Goal: Find specific fact: Find specific fact

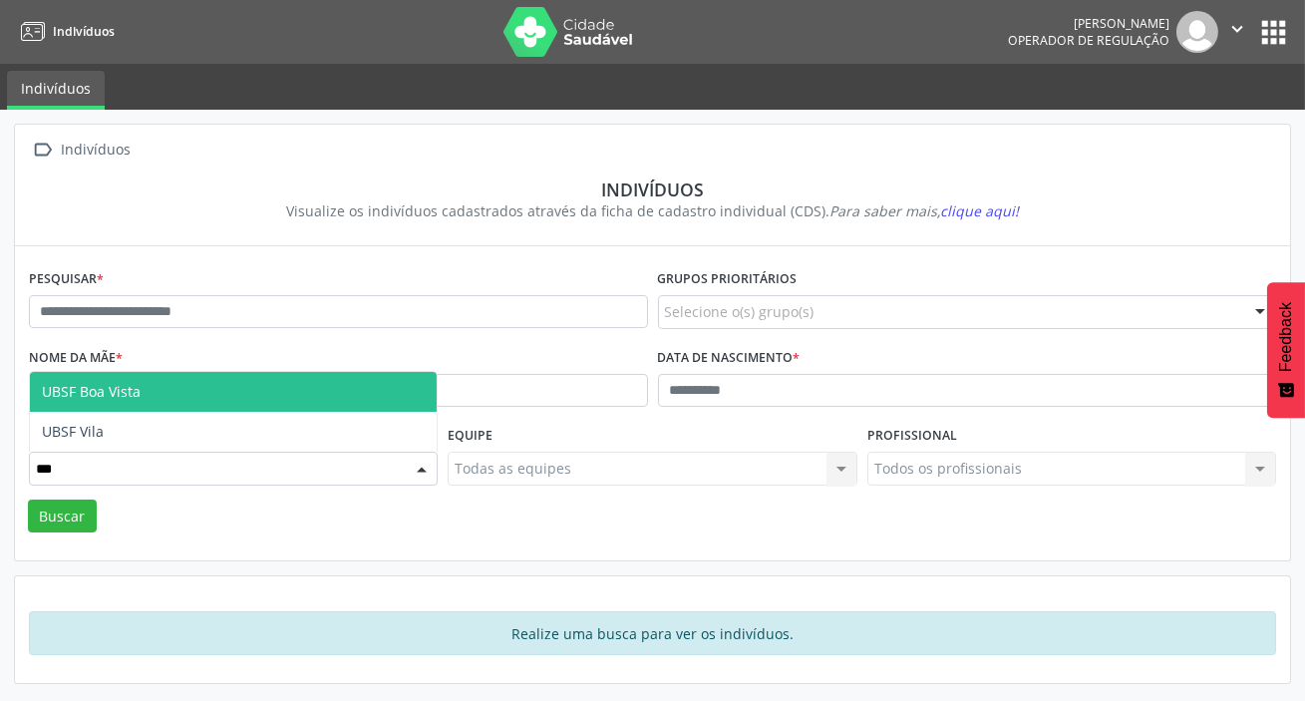
type input "****"
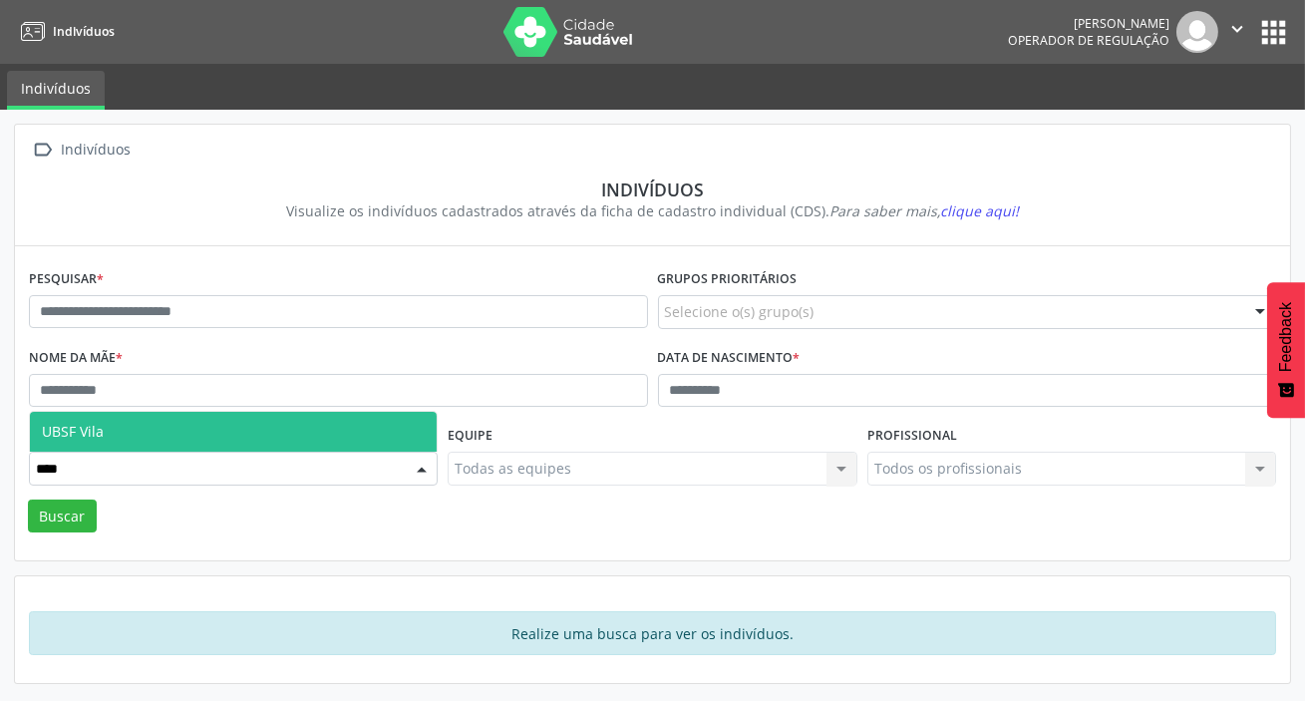
click at [217, 428] on span "UBSF Vila" at bounding box center [233, 432] width 407 height 40
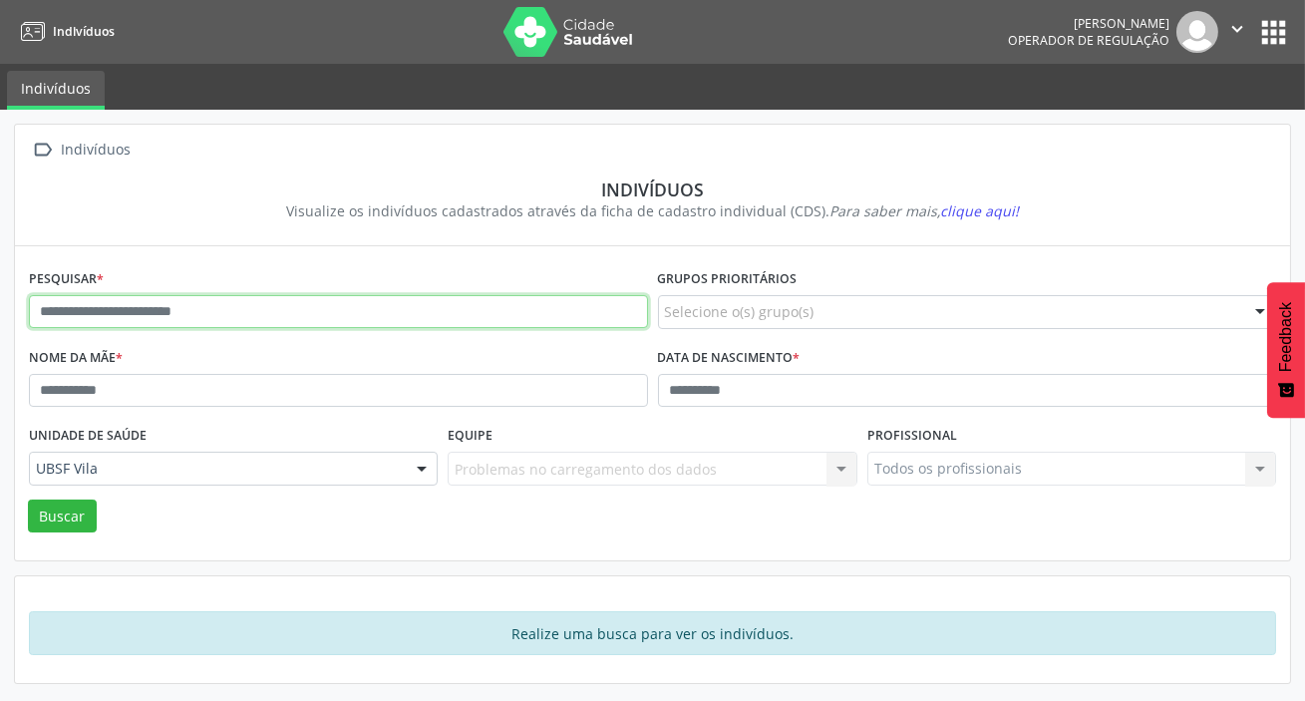
click at [268, 316] on input "text" at bounding box center [338, 312] width 619 height 34
type input "**********"
click at [28, 500] on button "Buscar" at bounding box center [62, 517] width 69 height 34
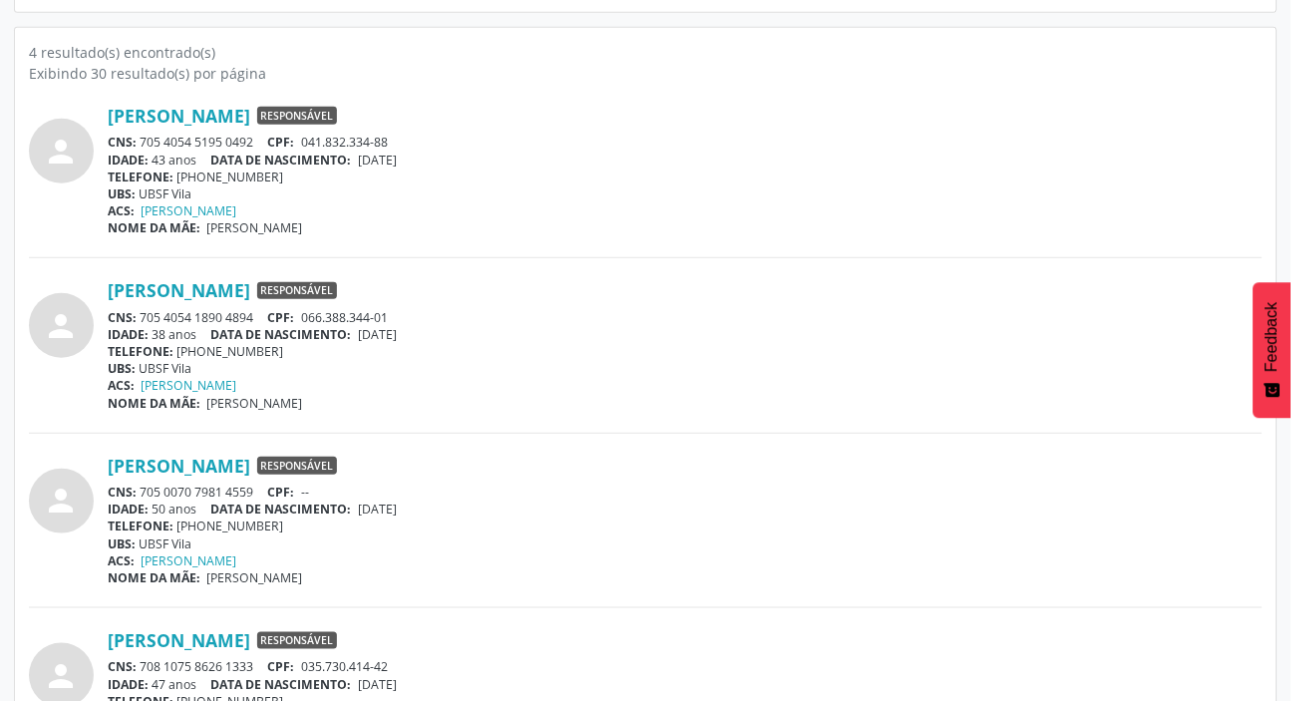
scroll to position [635, 0]
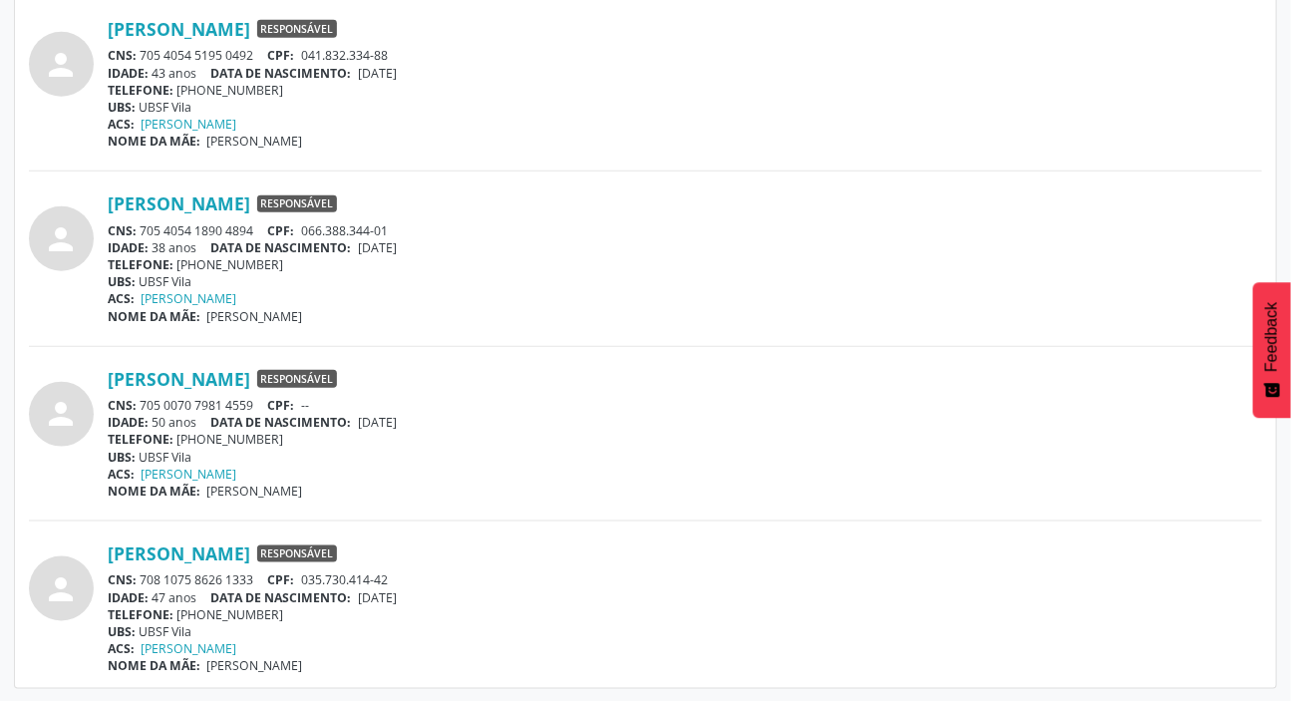
drag, startPoint x: 142, startPoint y: 579, endPoint x: 255, endPoint y: 575, distance: 113.8
click at [255, 575] on div "CNS: 708 1075 8626 1333 CPF: 035.730.414-42" at bounding box center [685, 579] width 1155 height 17
copy div "708 1075 8626 1333"
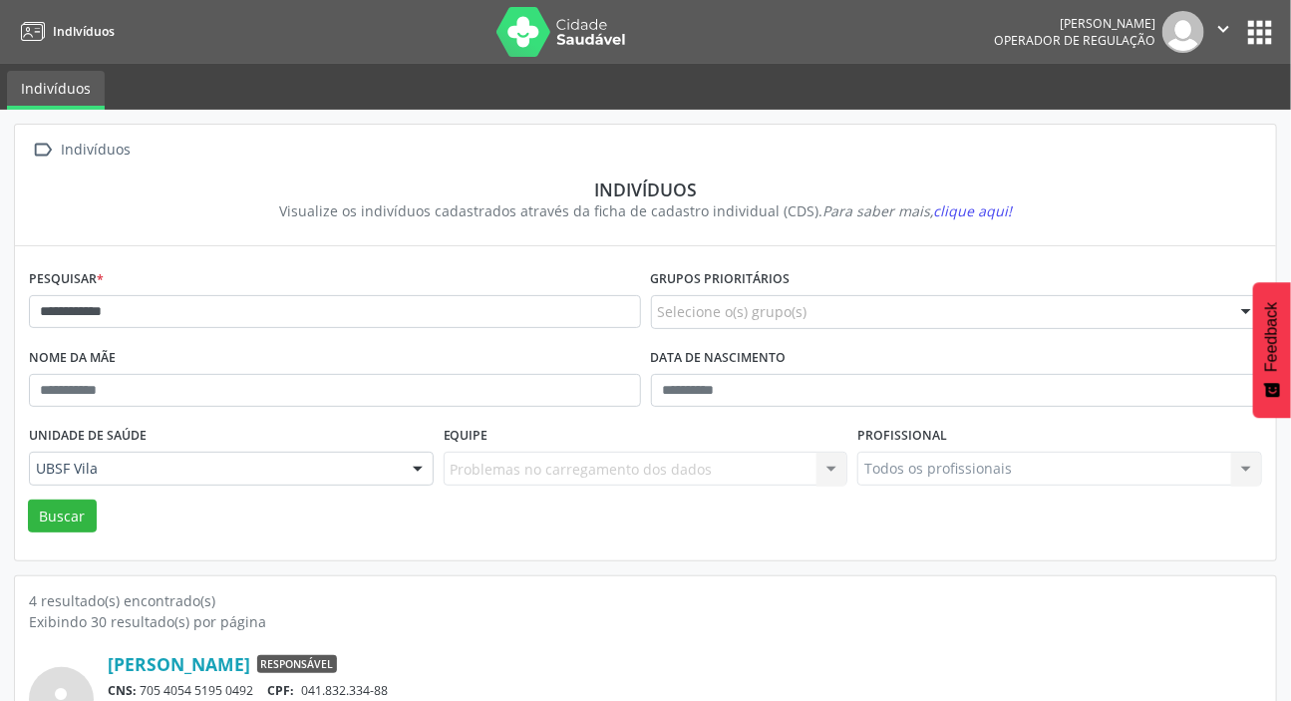
scroll to position [0, 0]
click at [1255, 36] on button "apps" at bounding box center [1260, 32] width 35 height 35
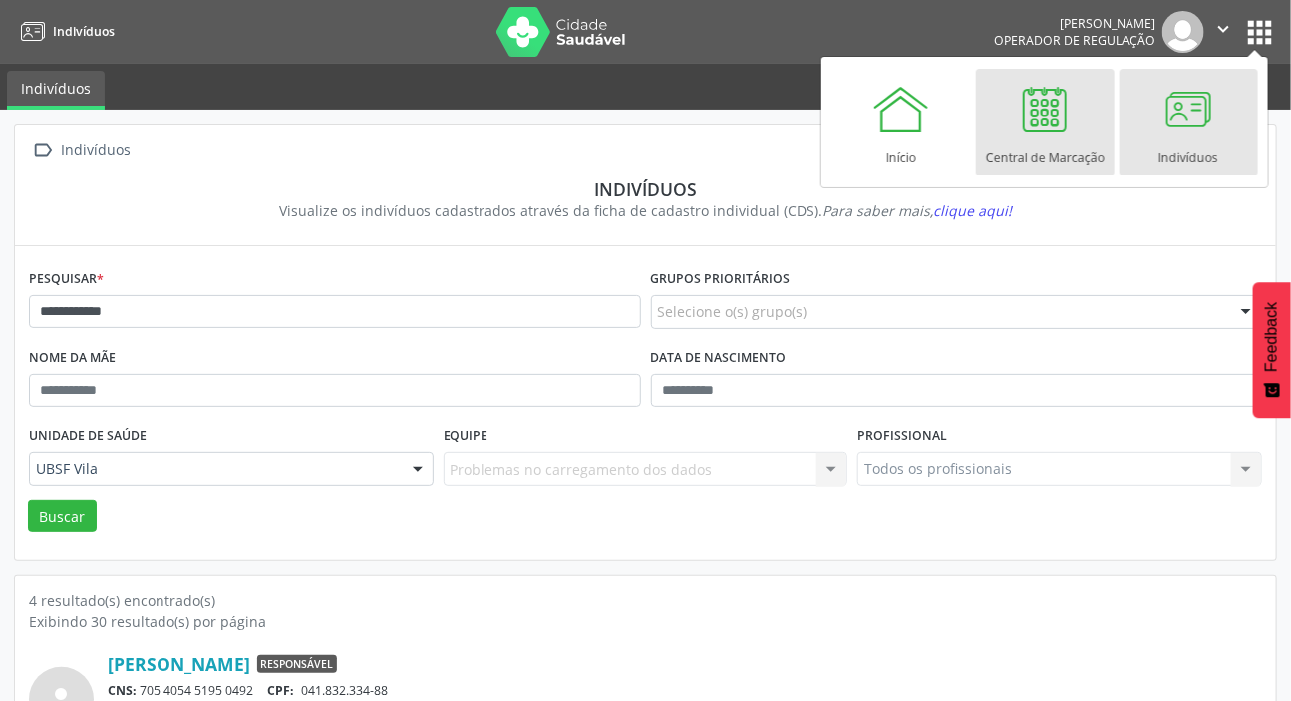
click at [1037, 132] on div at bounding box center [1045, 109] width 60 height 60
